Goal: Communication & Community: Share content

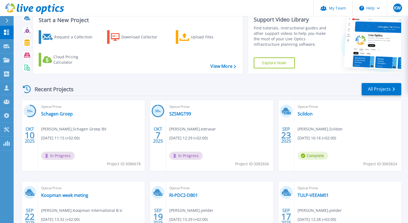
scroll to position [27, 0]
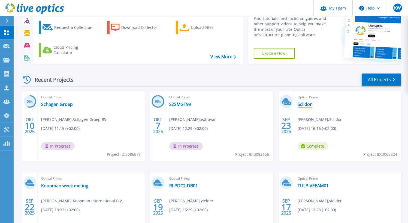
click at [308, 104] on link "Scildon" at bounding box center [305, 104] width 15 height 5
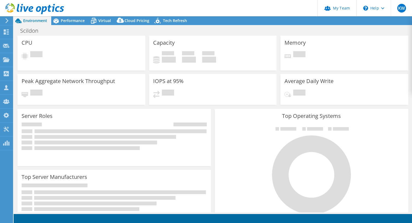
select select "EUFrankfurt"
select select "EUR"
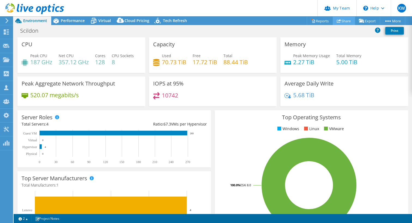
click at [340, 20] on link "Share" at bounding box center [344, 21] width 22 height 8
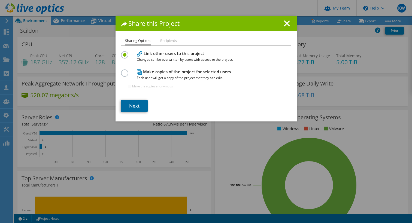
click at [138, 108] on link "Next" at bounding box center [134, 106] width 27 height 12
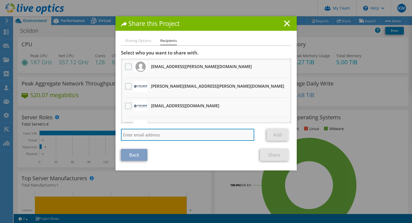
click at [157, 135] on input "search" at bounding box center [188, 135] width 134 height 12
type input "john.smit@yielder.com"
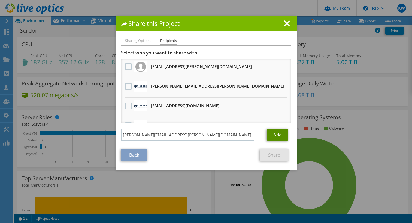
click at [278, 133] on link "Add" at bounding box center [278, 135] width 22 height 12
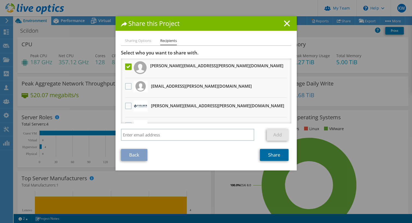
click at [280, 156] on link "Share" at bounding box center [274, 155] width 29 height 12
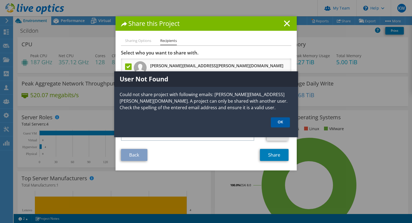
click at [282, 124] on link "OK" at bounding box center [280, 123] width 19 height 10
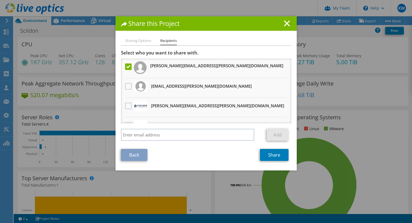
click at [126, 66] on label at bounding box center [129, 67] width 8 height 7
click at [0, 0] on input "checkbox" at bounding box center [0, 0] width 0 height 0
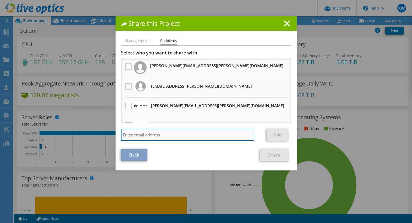
click at [150, 138] on input "search" at bounding box center [188, 135] width 134 height 12
type input "john.smits@yielder.com"
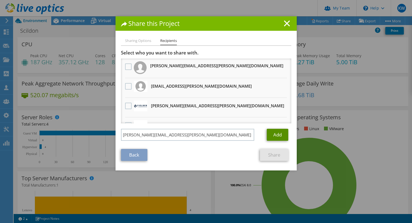
click at [273, 136] on link "Add" at bounding box center [278, 135] width 22 height 12
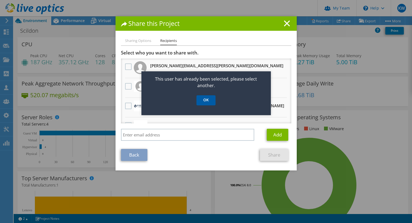
click at [209, 100] on link "OK" at bounding box center [206, 100] width 19 height 10
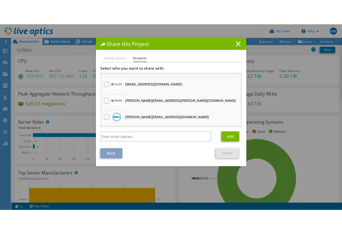
scroll to position [55, 0]
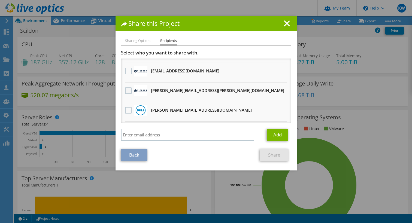
click at [126, 91] on label at bounding box center [129, 91] width 8 height 7
click at [0, 0] on input "checkbox" at bounding box center [0, 0] width 0 height 0
click at [272, 151] on link "Share" at bounding box center [274, 155] width 29 height 12
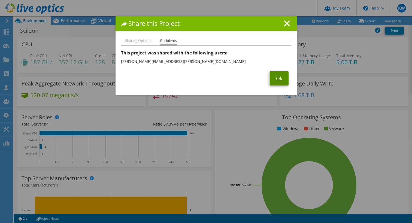
click at [278, 76] on link "Ok" at bounding box center [279, 78] width 19 height 14
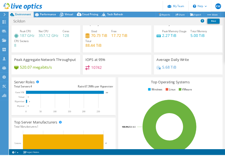
scroll to position [0, 0]
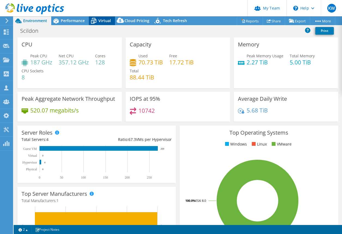
click at [101, 21] on span "Virtual" at bounding box center [104, 20] width 13 height 5
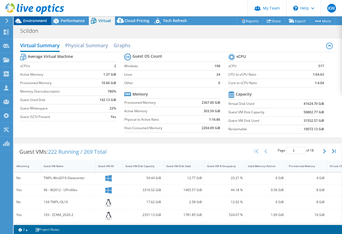
click at [41, 20] on span "Environment" at bounding box center [35, 20] width 24 height 5
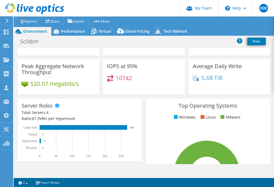
scroll to position [44, 0]
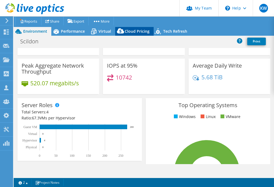
click at [134, 32] on span "Cloud Pricing" at bounding box center [137, 31] width 25 height 5
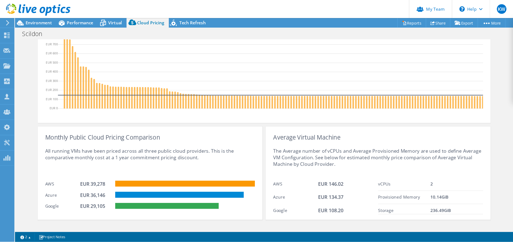
scroll to position [180, 0]
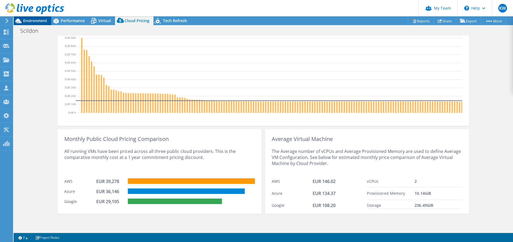
click at [41, 23] on span "Environment" at bounding box center [35, 20] width 24 height 5
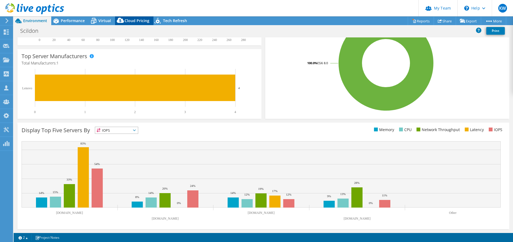
click at [124, 20] on icon at bounding box center [120, 21] width 11 height 11
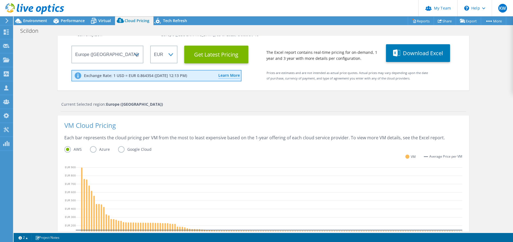
scroll to position [0, 0]
